Goal: Find contact information: Find contact information

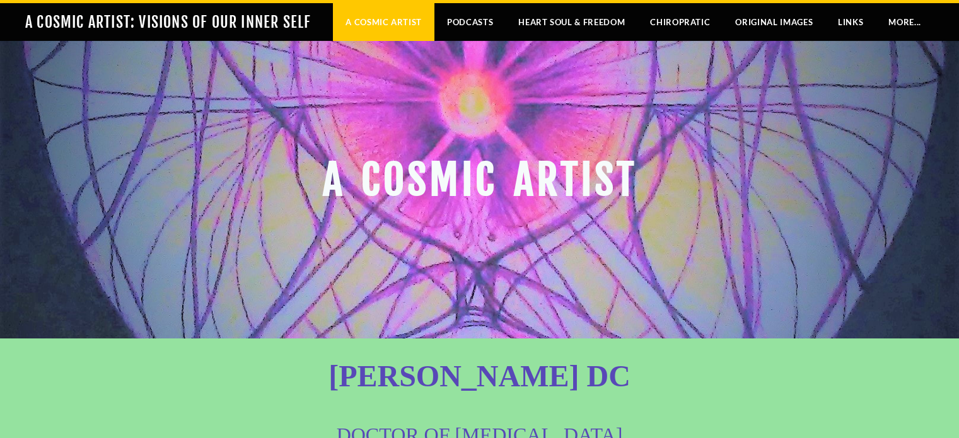
scroll to position [83, 0]
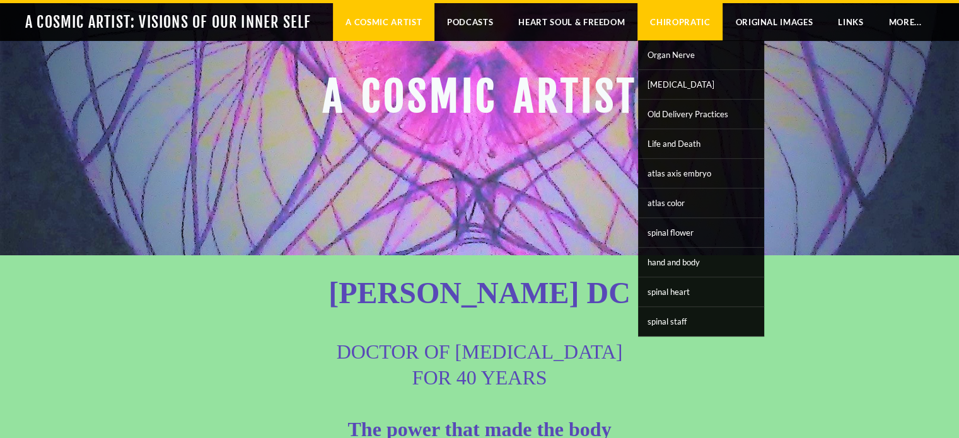
click at [670, 30] on link "Chiropratic" at bounding box center [680, 22] width 85 height 38
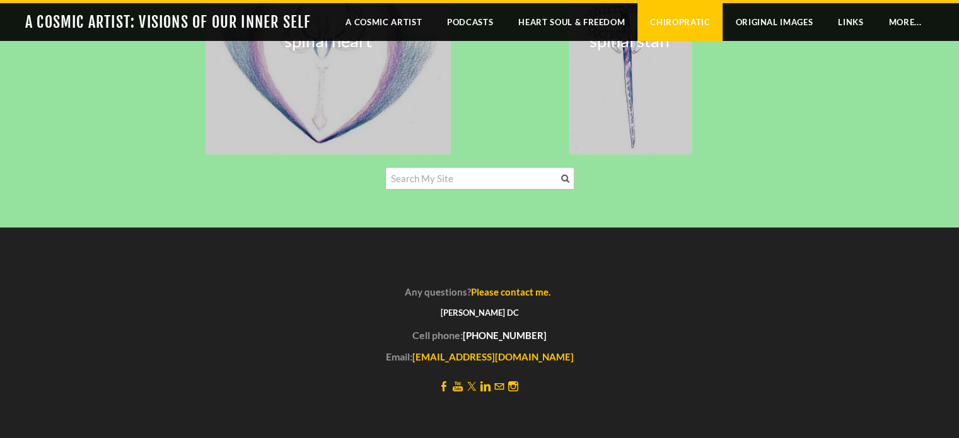
scroll to position [4509, 0]
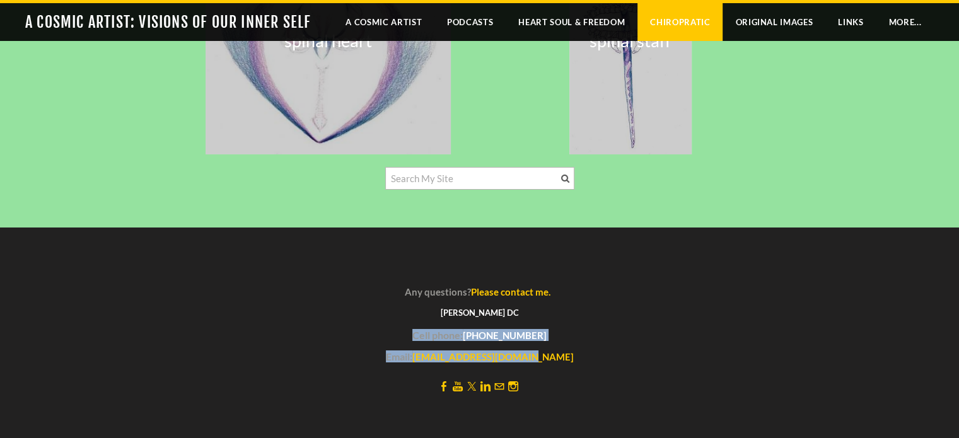
drag, startPoint x: 563, startPoint y: 353, endPoint x: 414, endPoint y: 339, distance: 149.4
click at [414, 339] on div "Any questions? Please contact me. [PERSON_NAME] DC Cell phone: [PHONE_NUMBER] E…" at bounding box center [479, 333] width 605 height 160
copy div "Cell phone: 415-606-6191 Email: shastaartist@gmail.com"
